Goal: Task Accomplishment & Management: Use online tool/utility

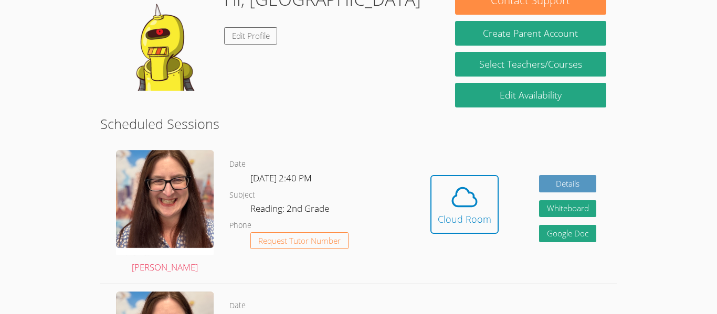
scroll to position [185, 0]
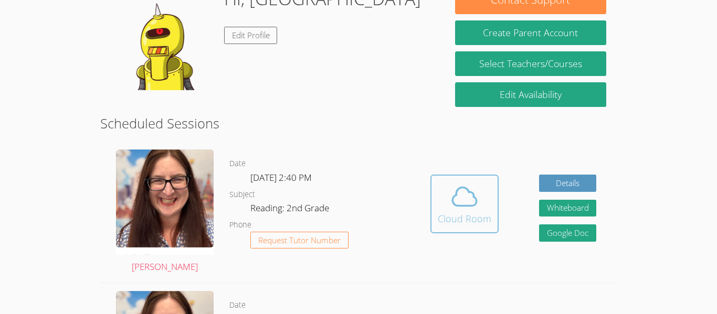
click at [458, 220] on div "Cloud Room" at bounding box center [464, 218] width 54 height 15
click at [473, 196] on icon at bounding box center [464, 197] width 24 height 18
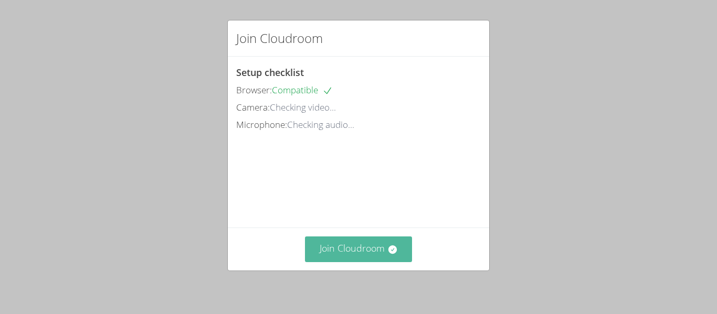
click at [383, 253] on button "Join Cloudroom" at bounding box center [359, 250] width 108 height 26
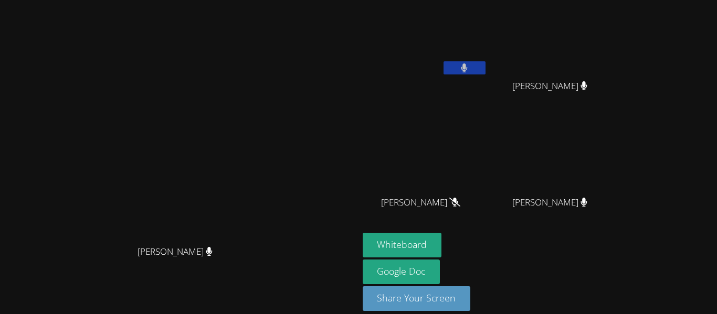
click at [467, 69] on icon at bounding box center [464, 67] width 6 height 9
click at [485, 64] on button at bounding box center [464, 67] width 42 height 13
click at [442, 248] on button "Whiteboard" at bounding box center [401, 245] width 79 height 25
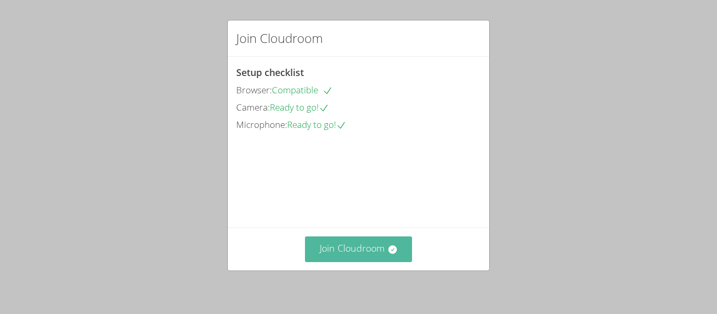
click at [390, 251] on icon at bounding box center [392, 249] width 8 height 8
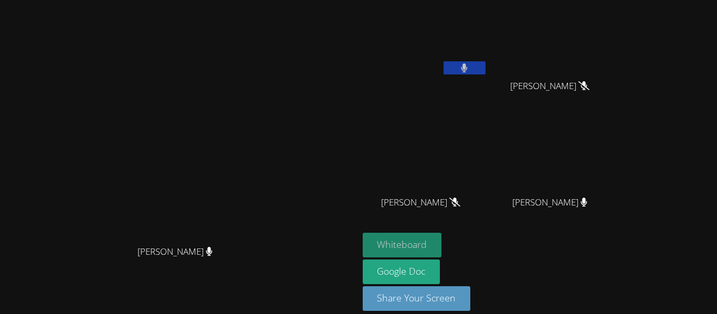
click at [442, 244] on button "Whiteboard" at bounding box center [401, 245] width 79 height 25
click at [442, 243] on button "Whiteboard" at bounding box center [401, 245] width 79 height 25
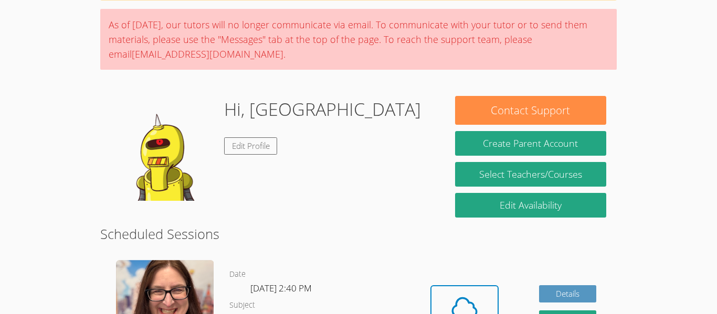
scroll to position [162, 0]
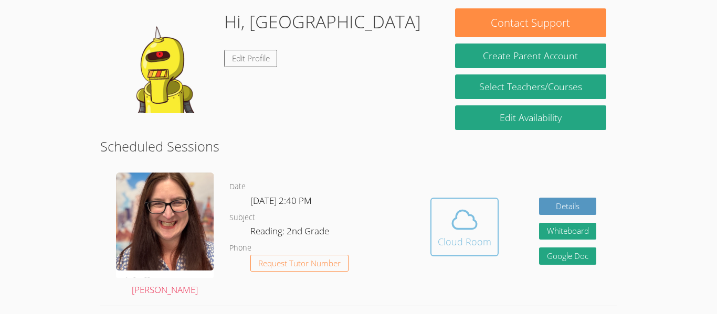
click at [463, 243] on div "Cloud Room" at bounding box center [464, 241] width 54 height 15
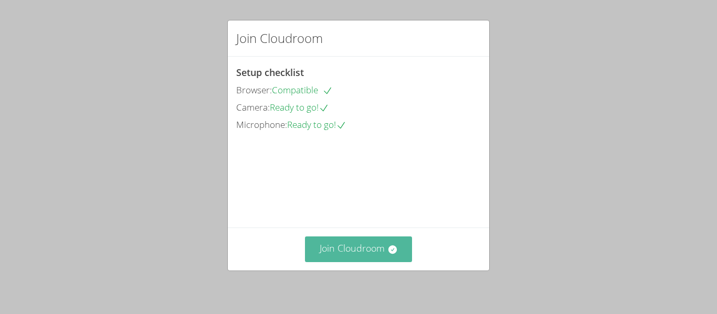
click at [327, 262] on button "Join Cloudroom" at bounding box center [359, 250] width 108 height 26
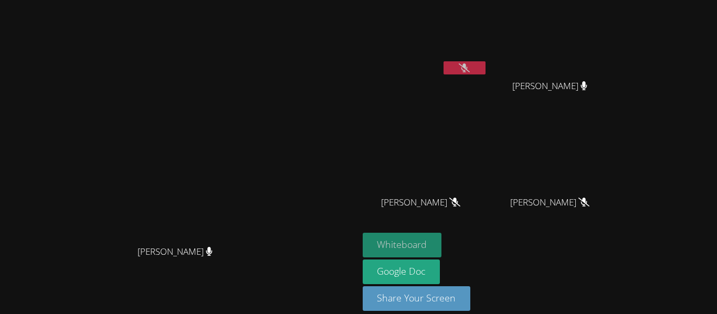
click at [442, 235] on button "Whiteboard" at bounding box center [401, 245] width 79 height 25
